Goal: Information Seeking & Learning: Learn about a topic

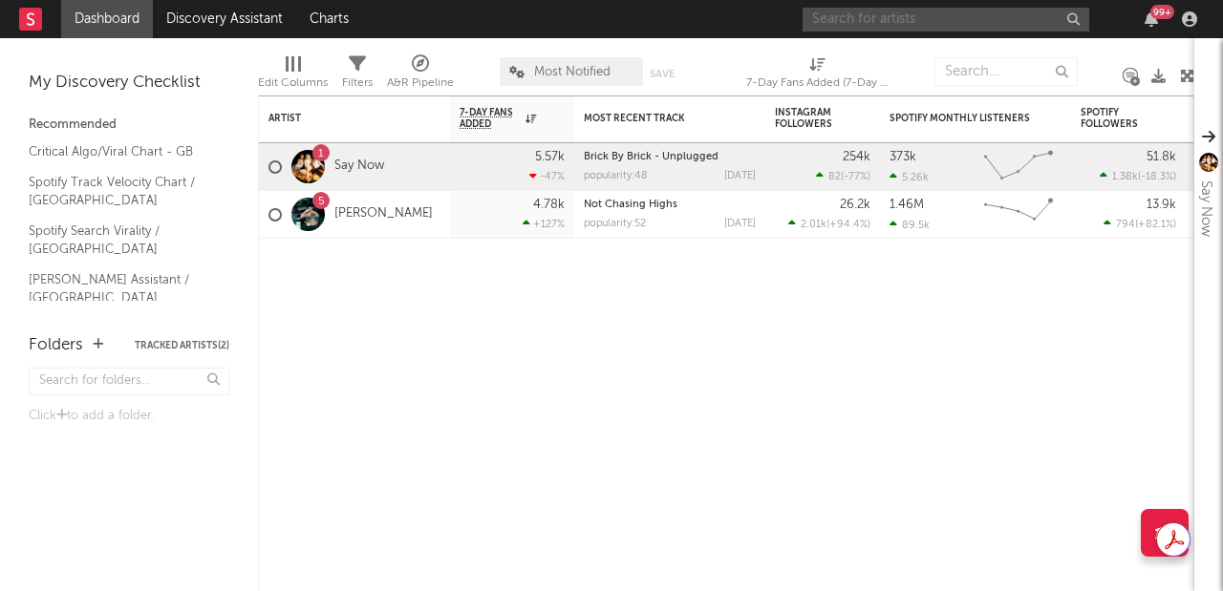
click at [910, 10] on input "text" at bounding box center [946, 20] width 287 height 24
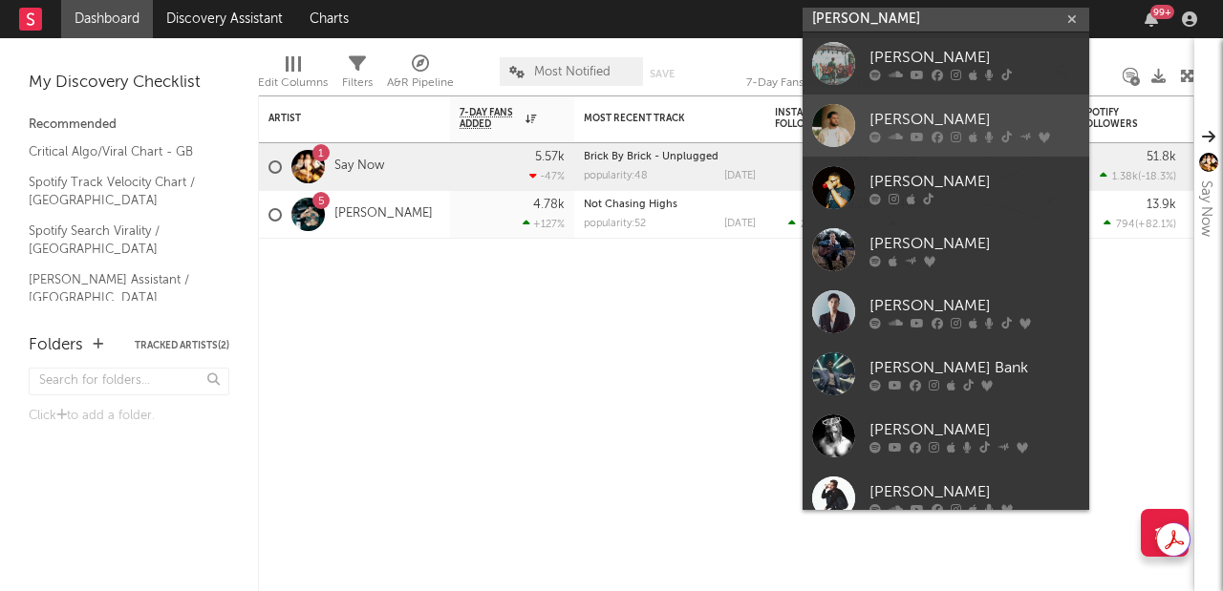
type input "[PERSON_NAME]"
click at [984, 120] on div "[PERSON_NAME]" at bounding box center [975, 119] width 210 height 23
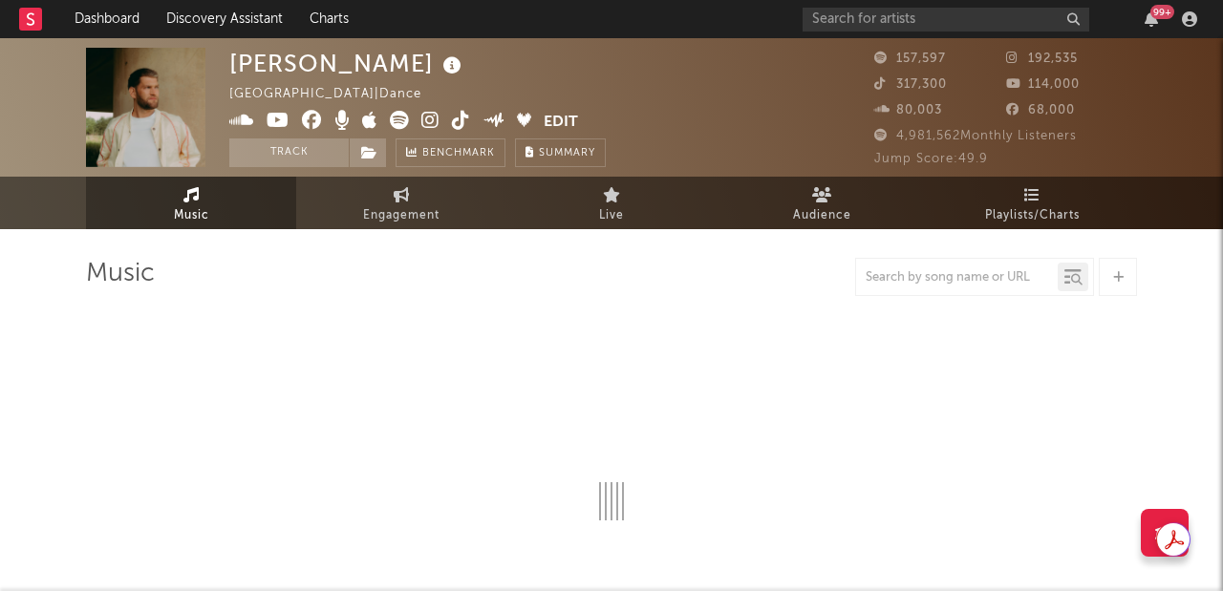
select select "6m"
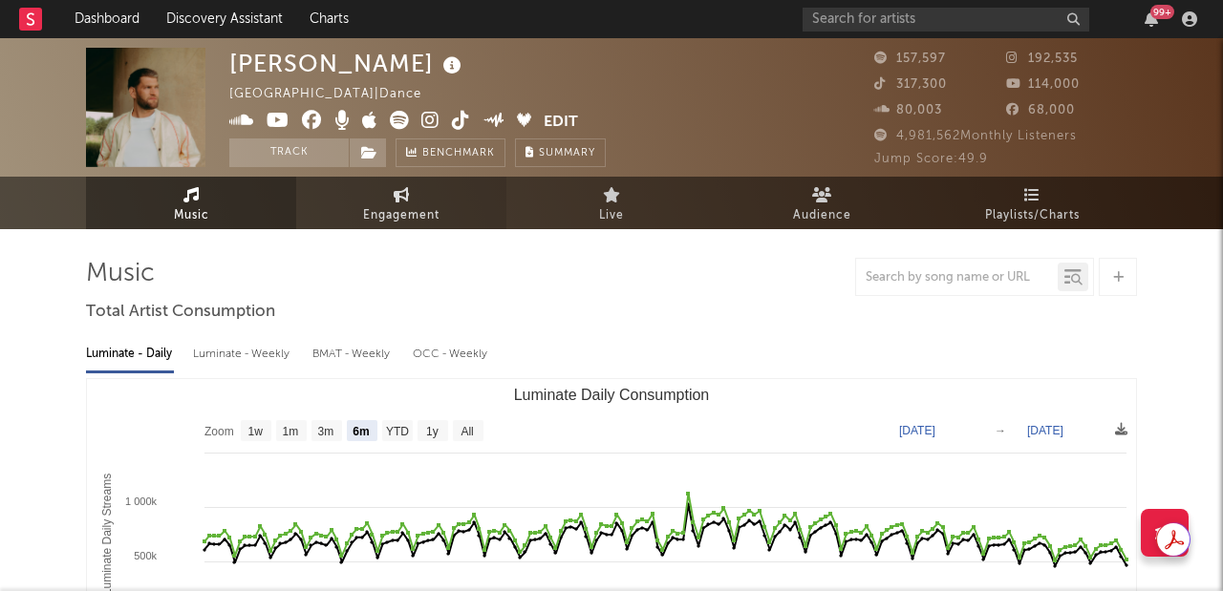
click at [383, 197] on link "Engagement" at bounding box center [401, 203] width 210 height 53
select select "1w"
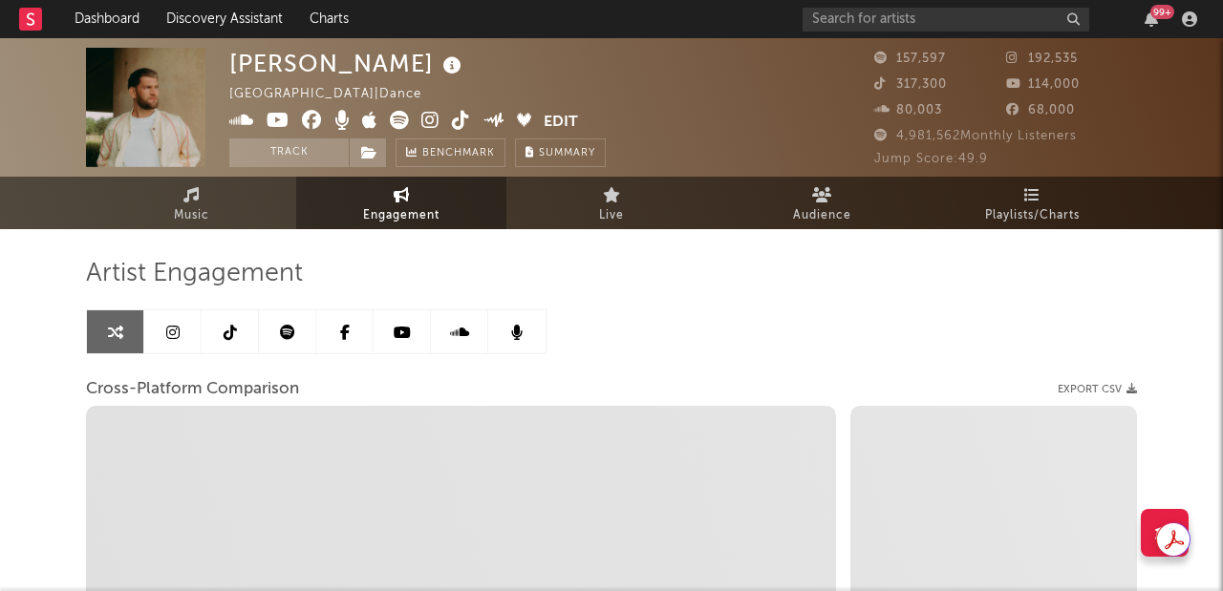
select select "1m"
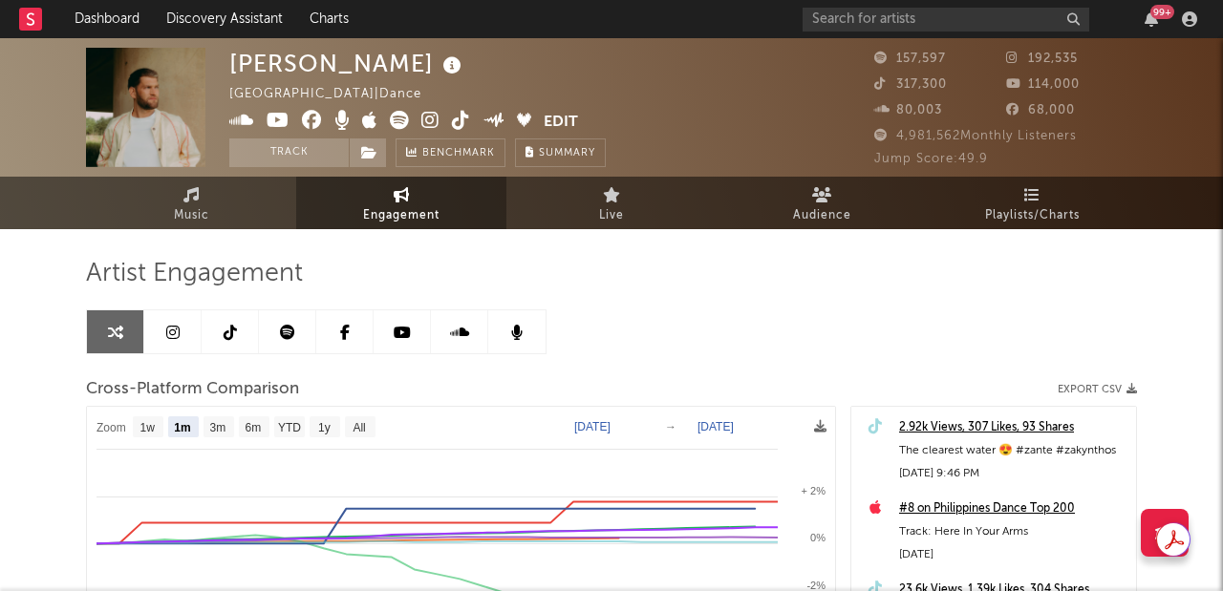
click at [190, 321] on link at bounding box center [172, 332] width 57 height 43
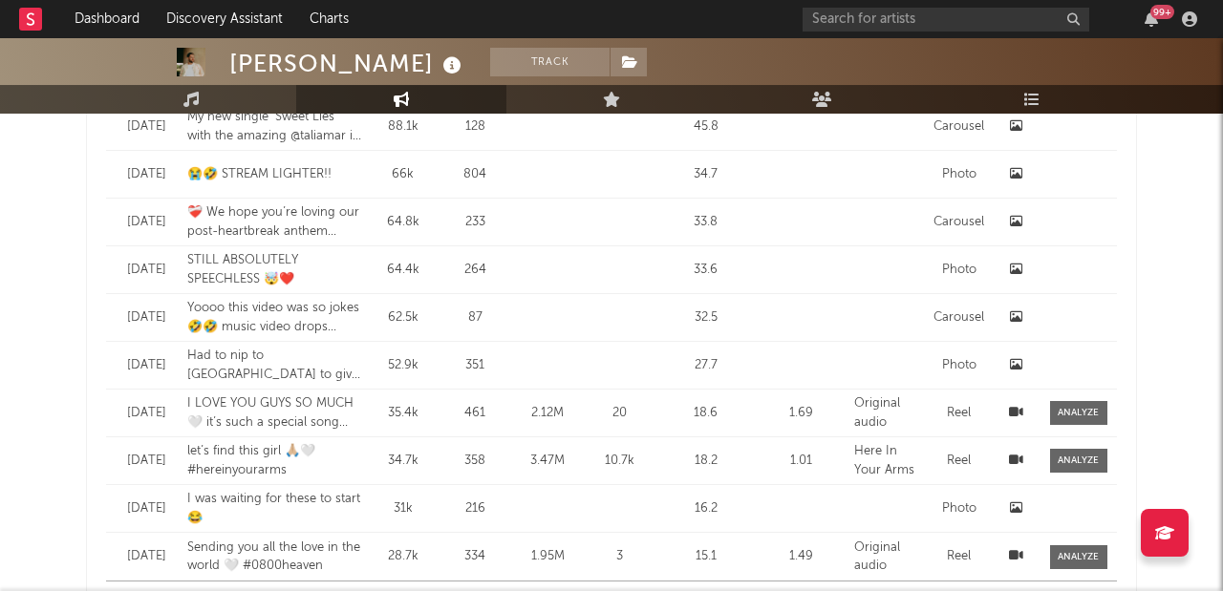
select select "6m"
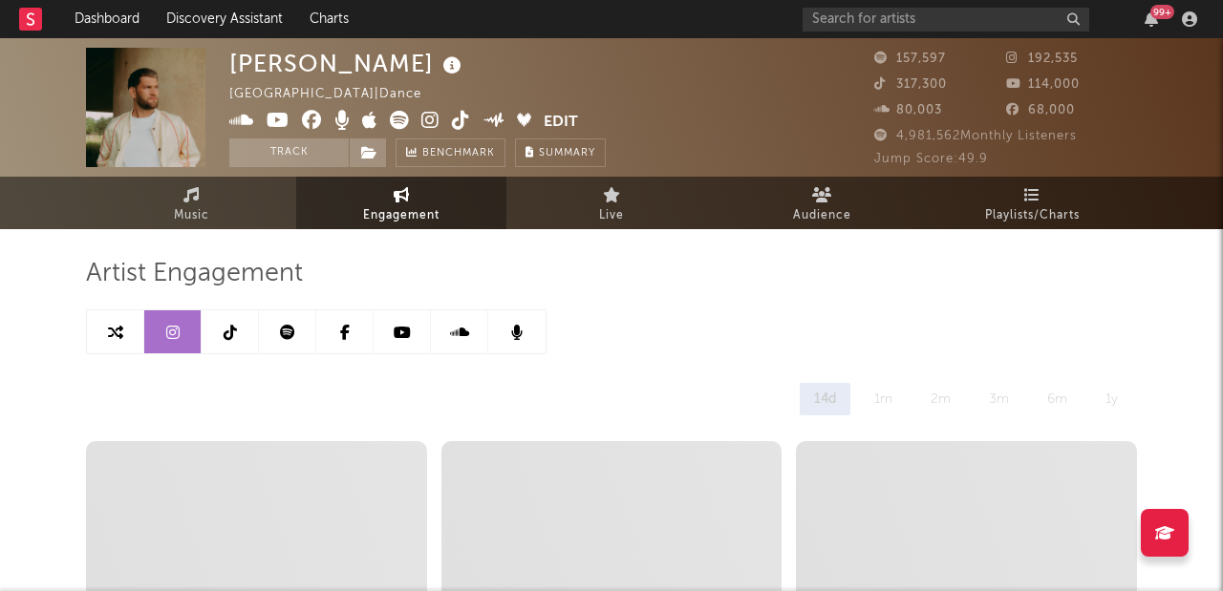
click at [218, 343] on link at bounding box center [230, 332] width 57 height 43
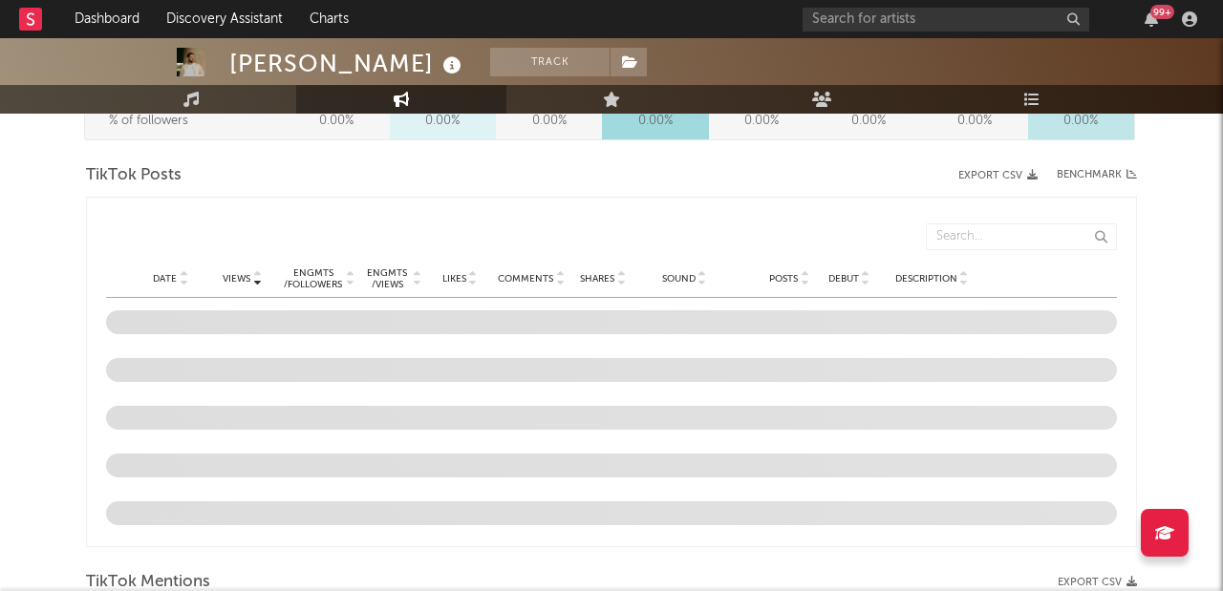
select select "6m"
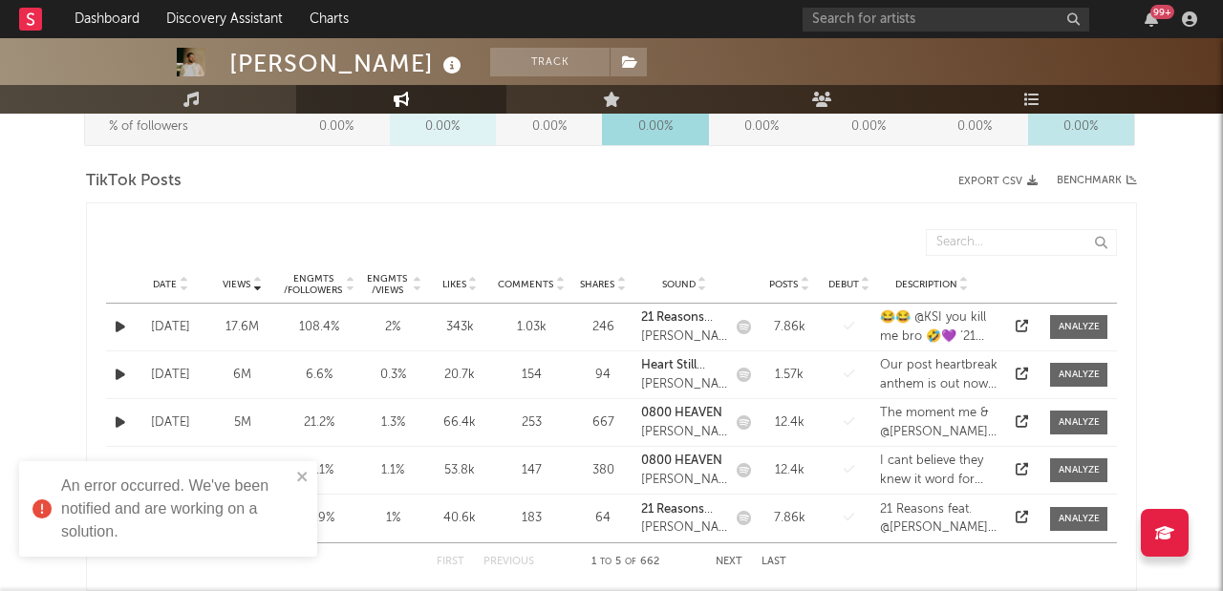
scroll to position [1004, 0]
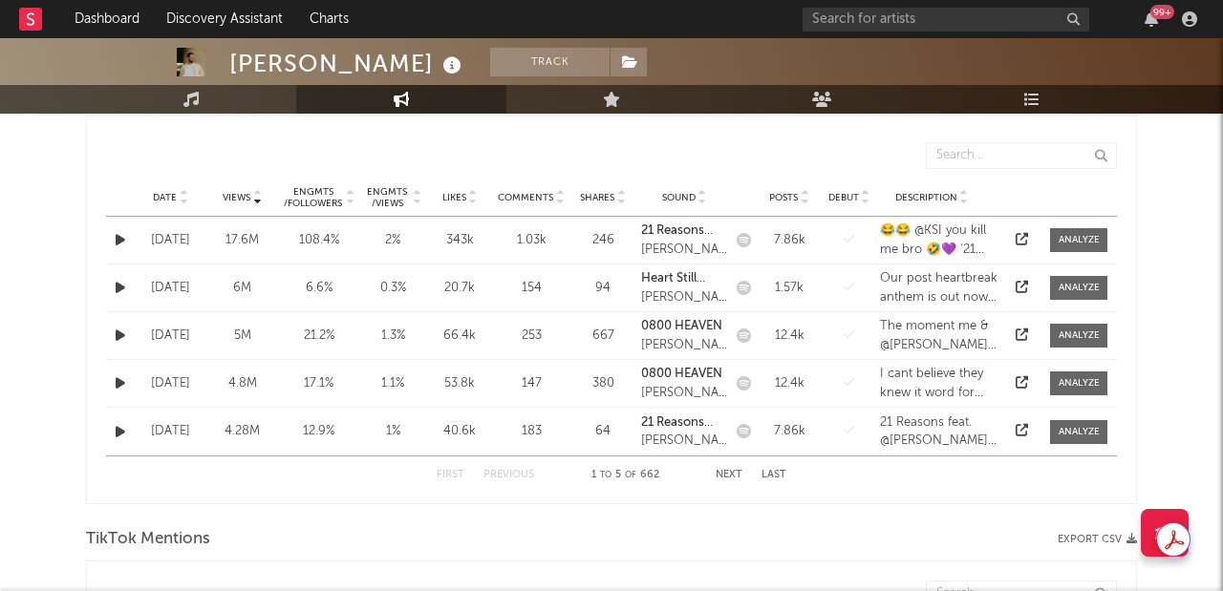
click at [733, 474] on button "Next" at bounding box center [729, 475] width 27 height 11
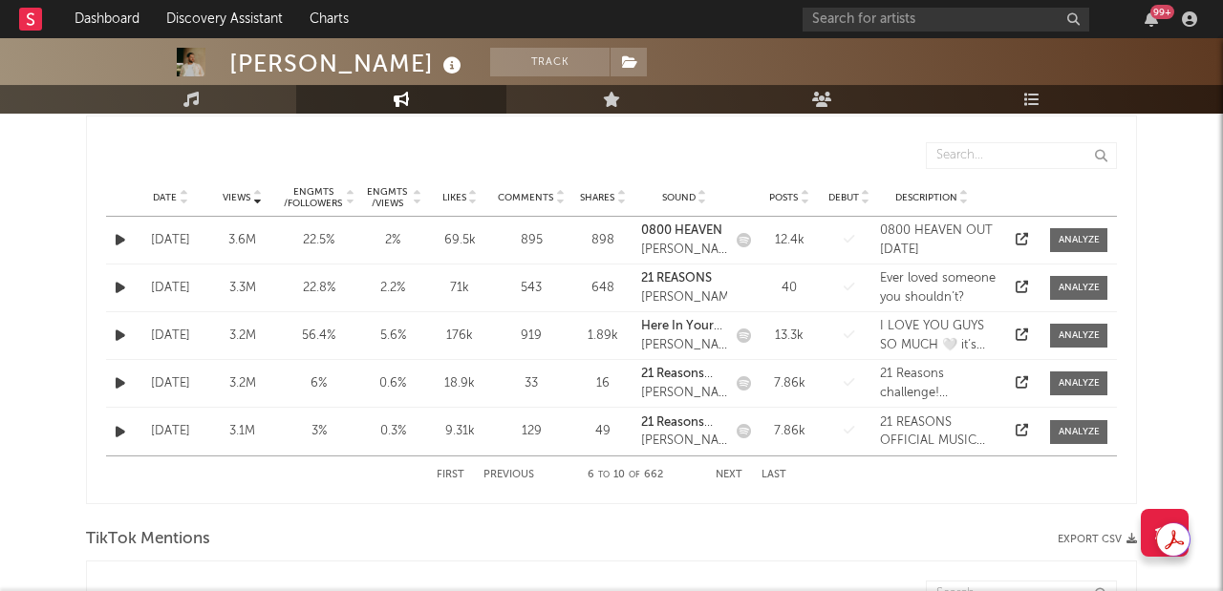
click at [734, 472] on button "Next" at bounding box center [729, 475] width 27 height 11
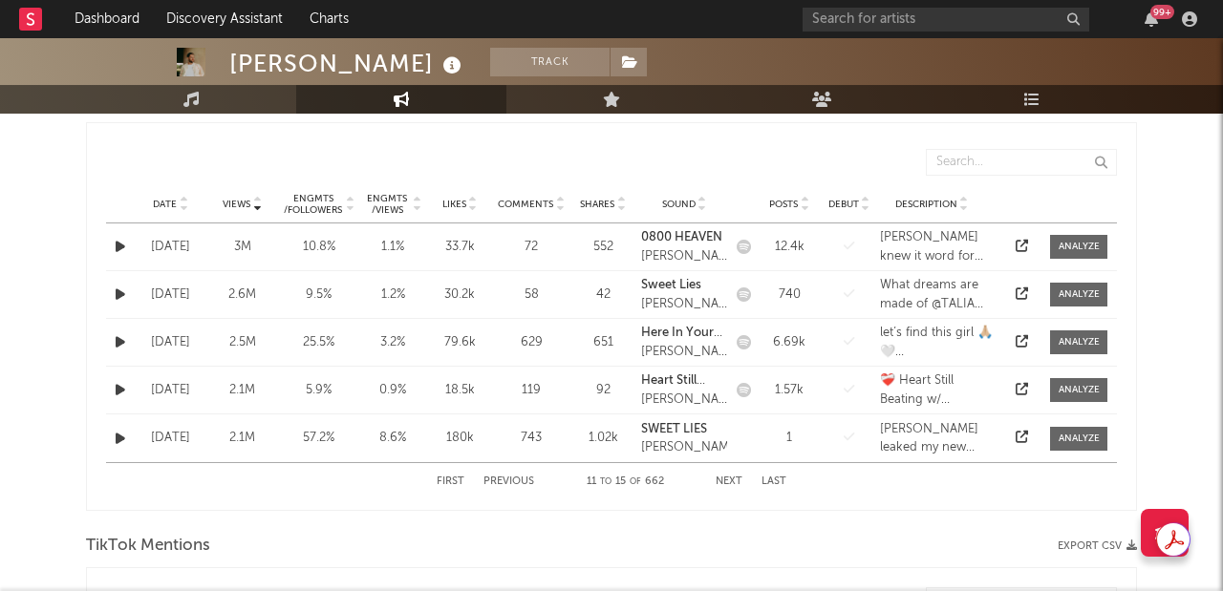
scroll to position [999, 0]
click at [1020, 340] on icon at bounding box center [1022, 339] width 12 height 12
click at [504, 480] on button "Previous" at bounding box center [508, 480] width 51 height 11
